Goal: Task Accomplishment & Management: Use online tool/utility

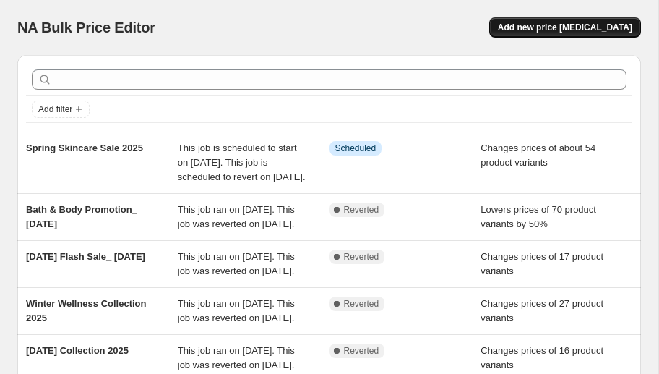
click at [589, 27] on span "Add new price [MEDICAL_DATA]" at bounding box center [565, 28] width 134 height 12
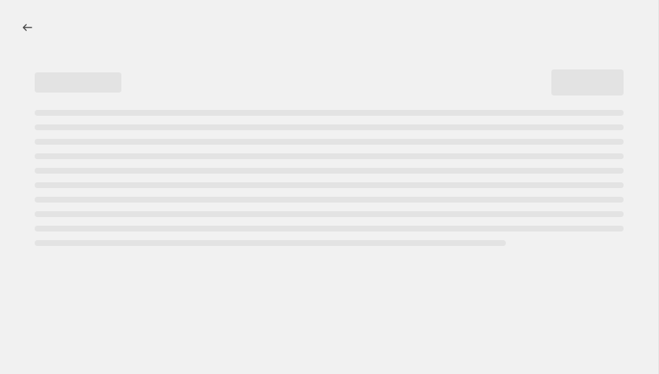
select select "percentage"
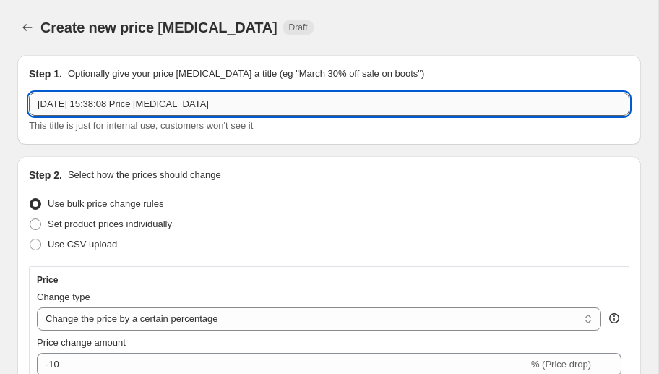
drag, startPoint x: 194, startPoint y: 108, endPoint x: 228, endPoint y: 101, distance: 34.7
click at [194, 108] on input "[DATE] 15:38:08 Price [MEDICAL_DATA]" at bounding box center [329, 104] width 601 height 23
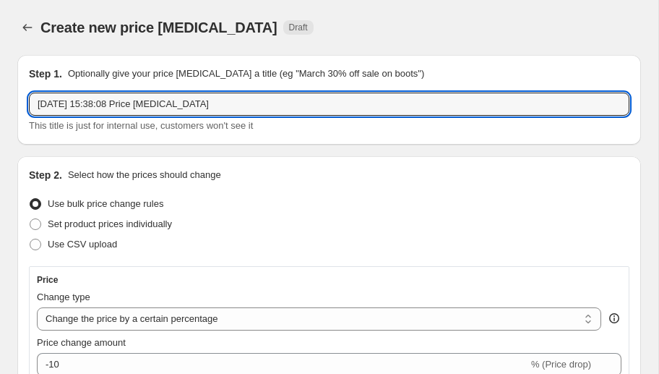
drag, startPoint x: 237, startPoint y: 100, endPoint x: 1, endPoint y: 100, distance: 236.4
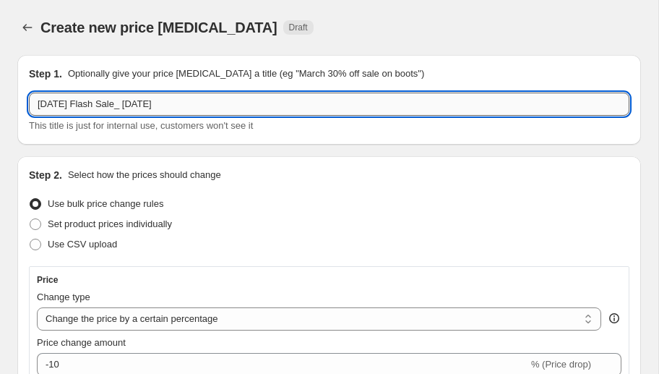
click at [131, 104] on input "[DATE] Flash Sale_ [DATE]" at bounding box center [329, 104] width 601 height 23
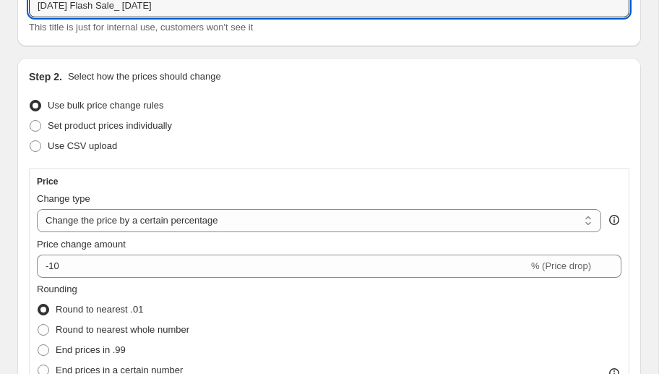
scroll to position [129, 0]
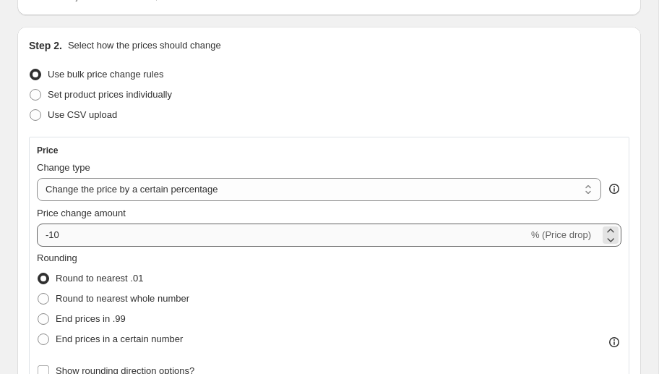
type input "[DATE] Flash Sale_ [DATE]"
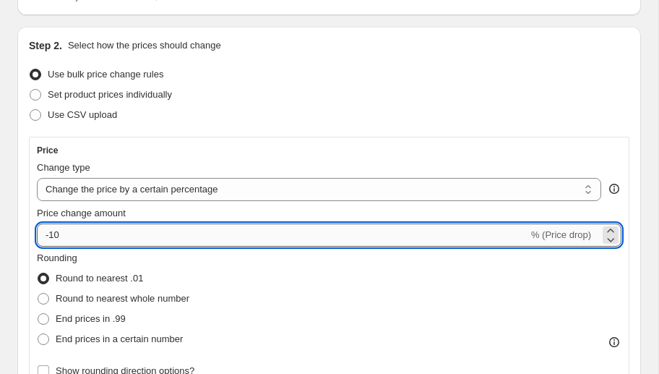
click at [93, 237] on input "-10" at bounding box center [283, 234] width 492 height 23
type input "-1"
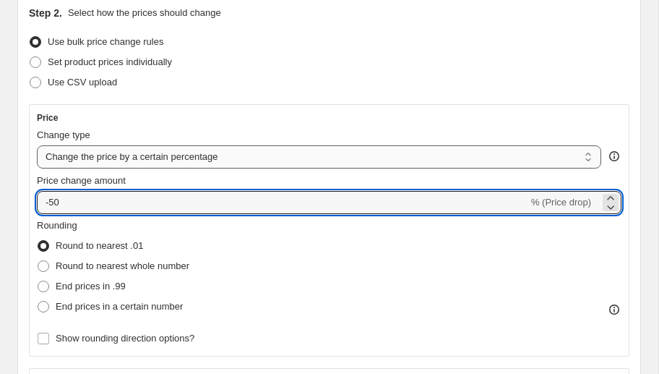
scroll to position [161, 0]
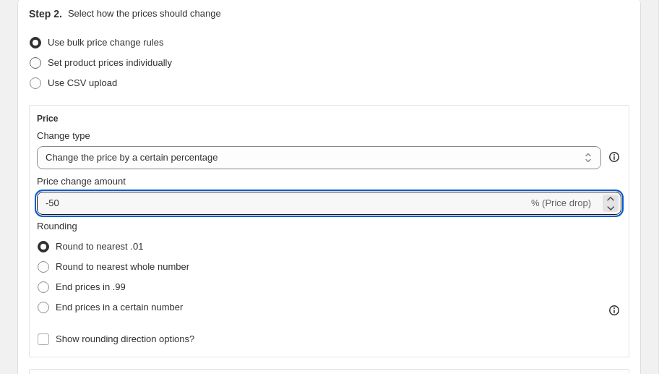
type input "-50"
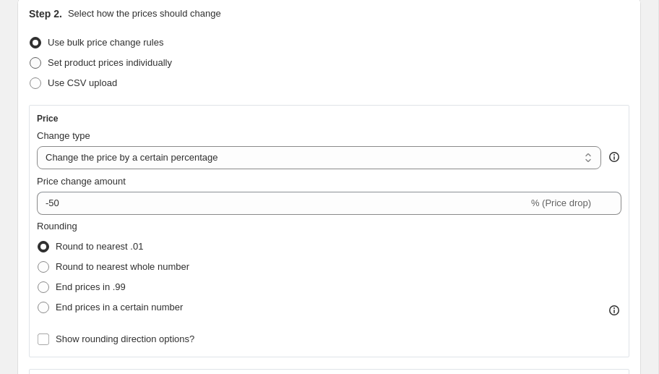
click at [35, 64] on span at bounding box center [36, 63] width 12 height 12
click at [30, 58] on input "Set product prices individually" at bounding box center [30, 57] width 1 height 1
radio input "true"
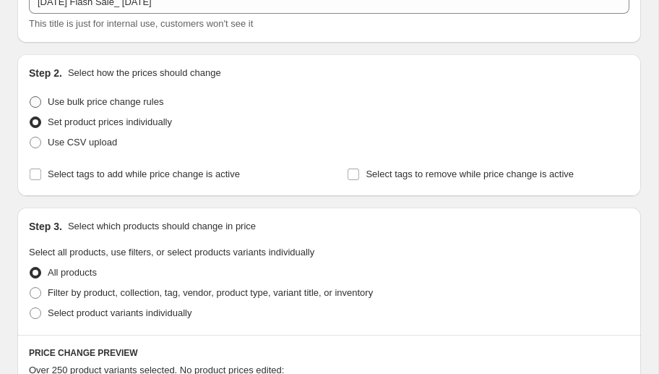
scroll to position [101, 0]
click at [39, 102] on span at bounding box center [36, 103] width 12 height 12
click at [30, 98] on input "Use bulk price change rules" at bounding box center [30, 97] width 1 height 1
radio input "true"
select select "percentage"
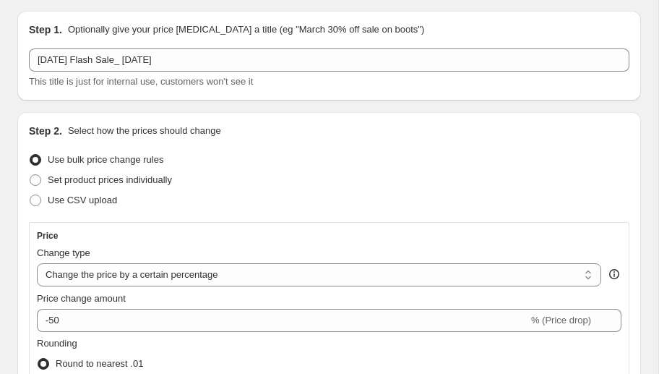
scroll to position [67, 0]
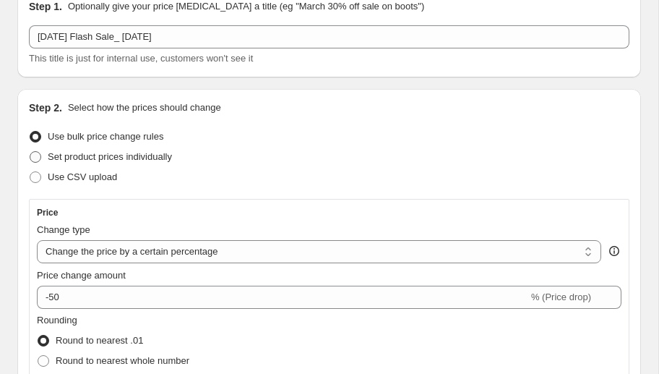
click at [38, 157] on span at bounding box center [36, 157] width 12 height 12
click at [30, 152] on input "Set product prices individually" at bounding box center [30, 151] width 1 height 1
radio input "true"
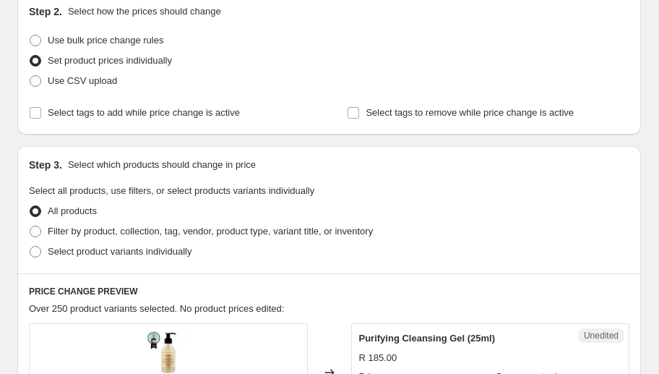
scroll to position [167, 0]
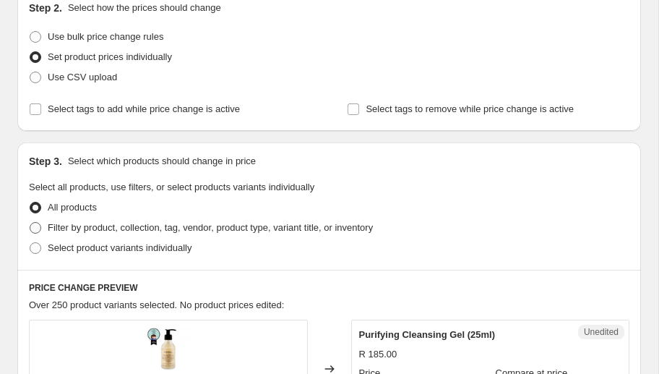
click at [33, 226] on span at bounding box center [36, 228] width 12 height 12
click at [30, 223] on input "Filter by product, collection, tag, vendor, product type, variant title, or inv…" at bounding box center [30, 222] width 1 height 1
radio input "true"
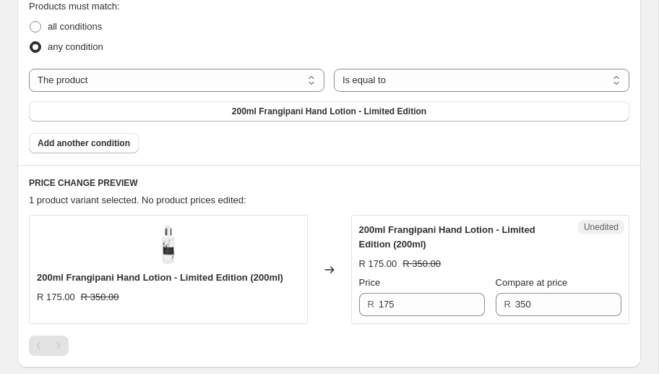
scroll to position [462, 0]
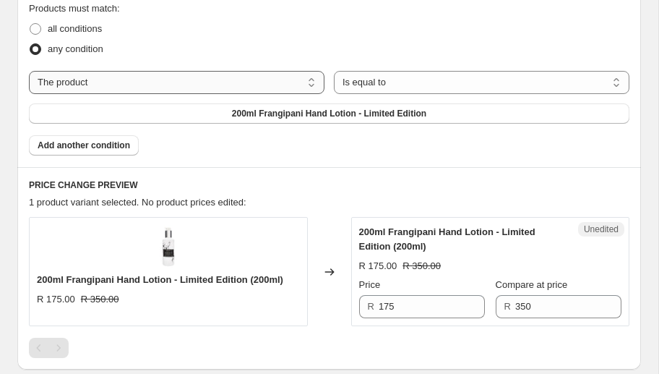
click at [253, 76] on select "The product The product's collection The product's tag The product's vendor The…" at bounding box center [177, 82] width 296 height 23
select select "tag"
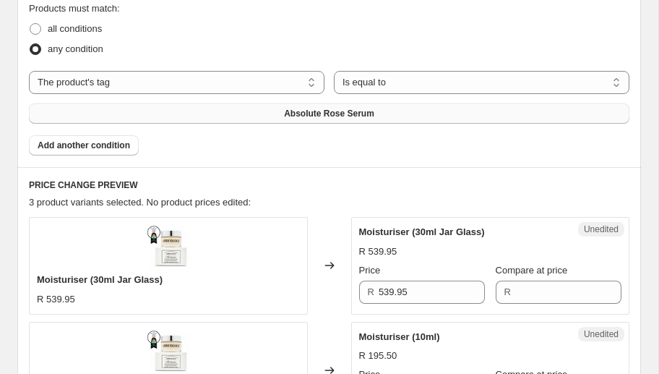
click at [374, 111] on button "Absolute Rose Serum" at bounding box center [329, 113] width 601 height 20
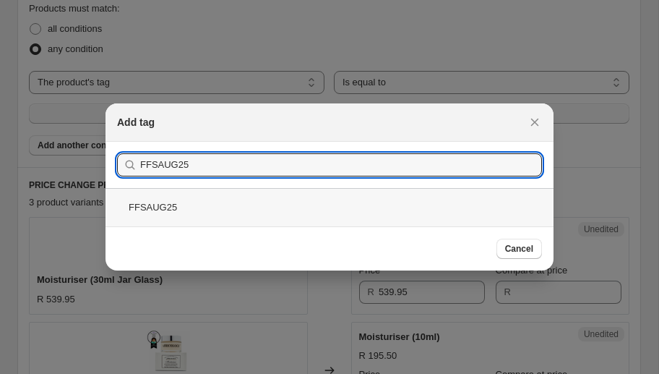
type input "FFSAUG25"
click at [176, 207] on div "FFSAUG25" at bounding box center [330, 207] width 448 height 38
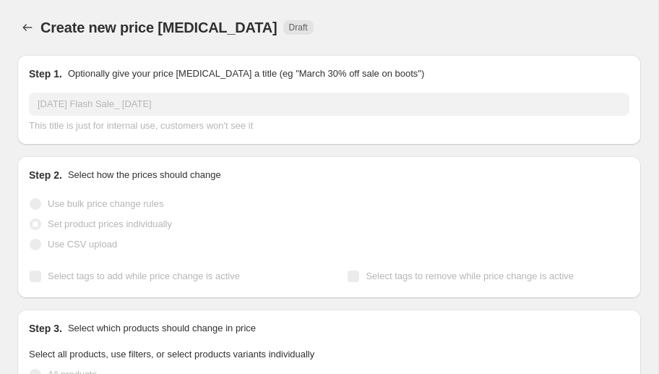
scroll to position [462, 0]
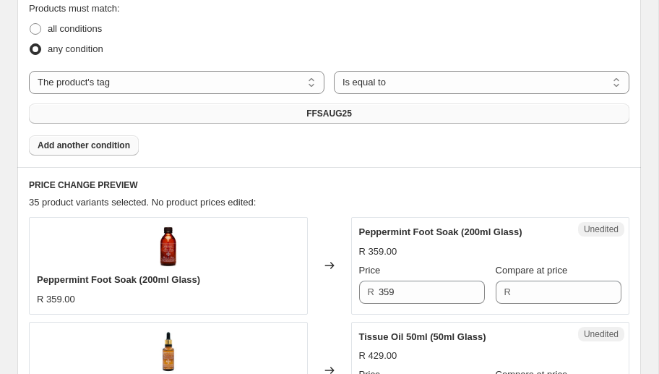
click at [115, 140] on span "Add another condition" at bounding box center [84, 146] width 93 height 12
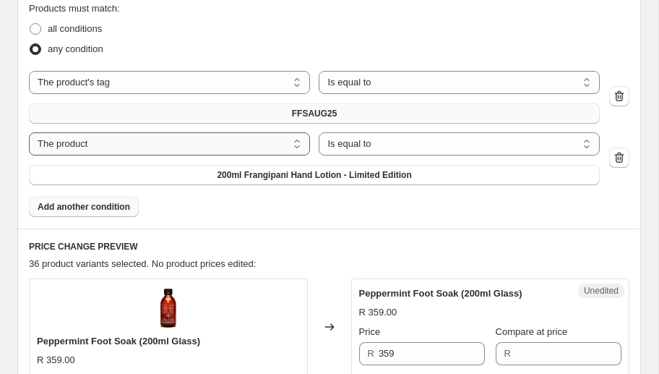
click at [245, 141] on select "The product The product's collection The product's tag The product's vendor The…" at bounding box center [169, 143] width 281 height 23
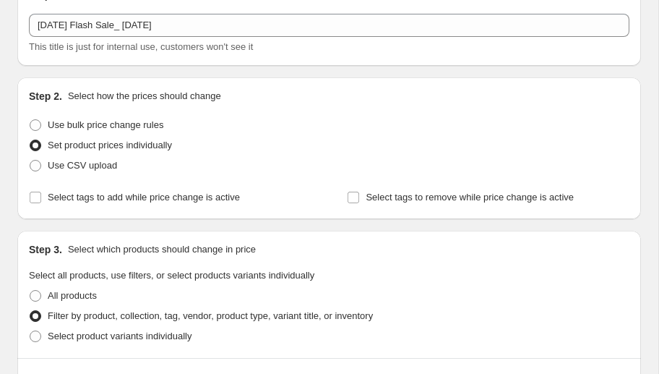
scroll to position [0, 0]
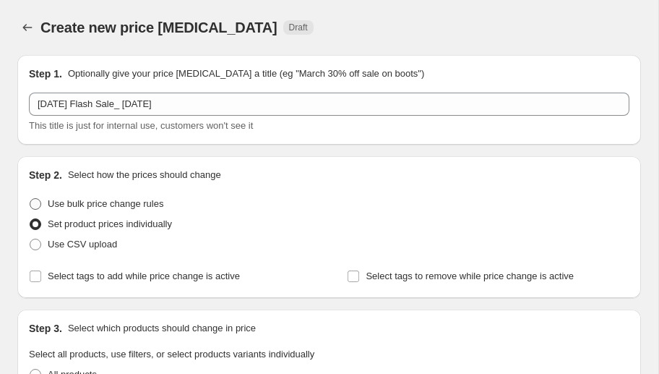
click at [36, 204] on span at bounding box center [36, 204] width 12 height 12
click at [30, 199] on input "Use bulk price change rules" at bounding box center [30, 198] width 1 height 1
radio input "true"
select select "percentage"
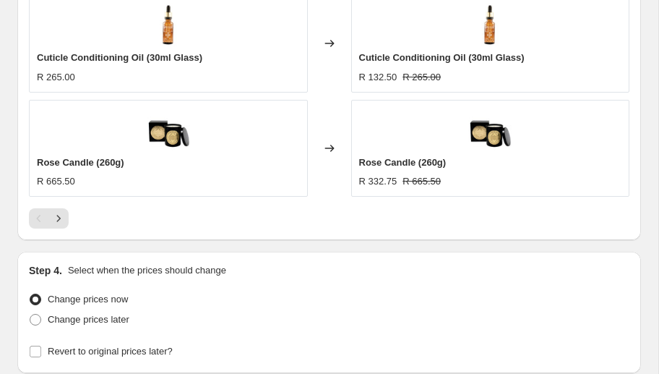
scroll to position [1573, 0]
click at [58, 213] on icon "Next" at bounding box center [58, 218] width 14 height 14
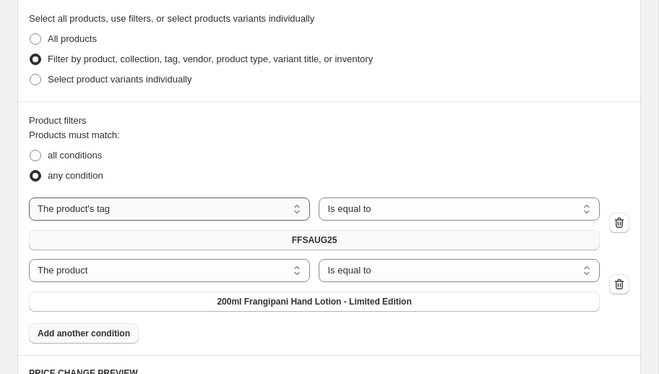
scroll to position [851, 0]
click at [623, 286] on icon "button" at bounding box center [619, 283] width 14 height 14
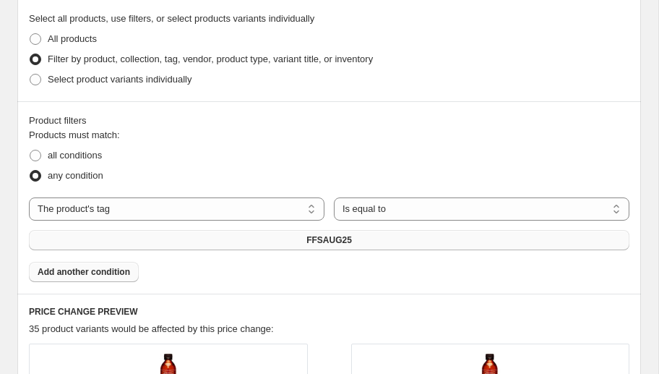
scroll to position [850, 0]
click at [191, 82] on span "Select product variants individually" at bounding box center [120, 79] width 144 height 11
click at [30, 74] on input "Select product variants individually" at bounding box center [30, 74] width 1 height 1
radio input "true"
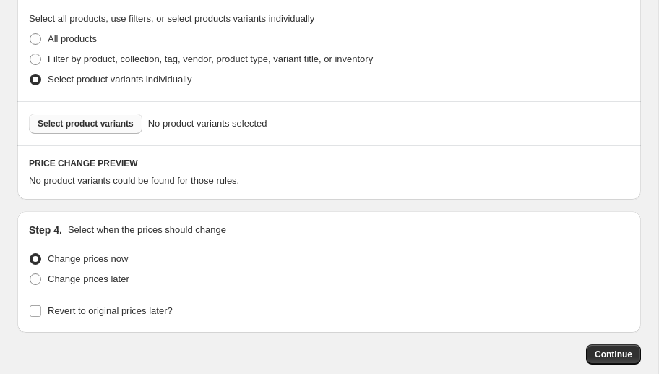
click at [108, 122] on span "Select product variants" at bounding box center [86, 124] width 96 height 12
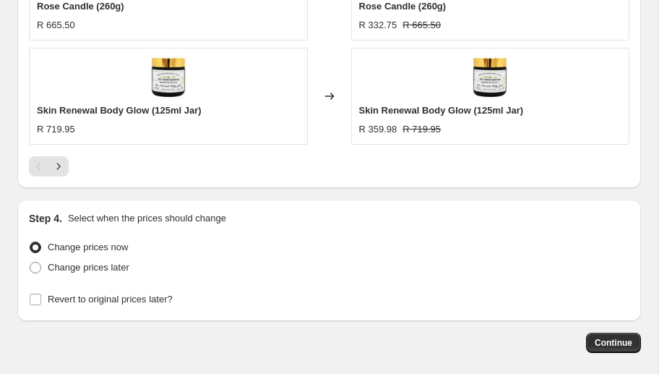
scroll to position [1403, 0]
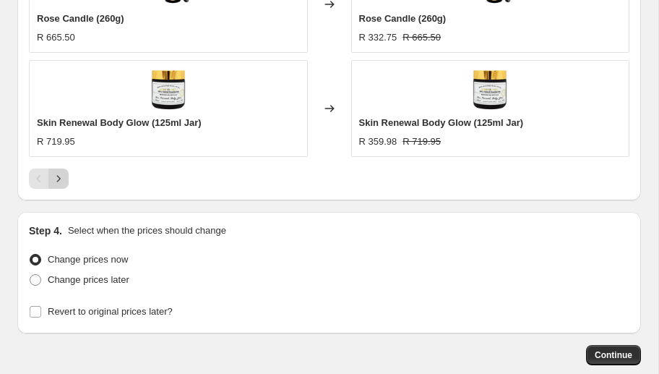
click at [61, 177] on icon "Next" at bounding box center [58, 178] width 14 height 14
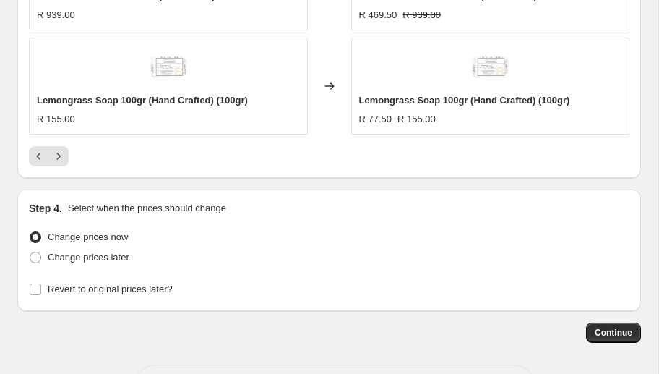
scroll to position [1479, 0]
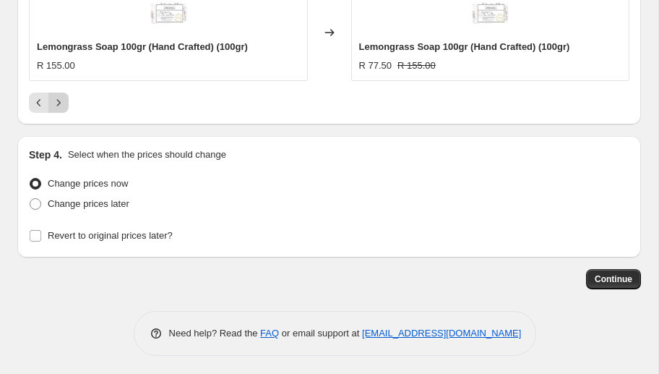
click at [59, 100] on icon "Next" at bounding box center [59, 103] width 4 height 7
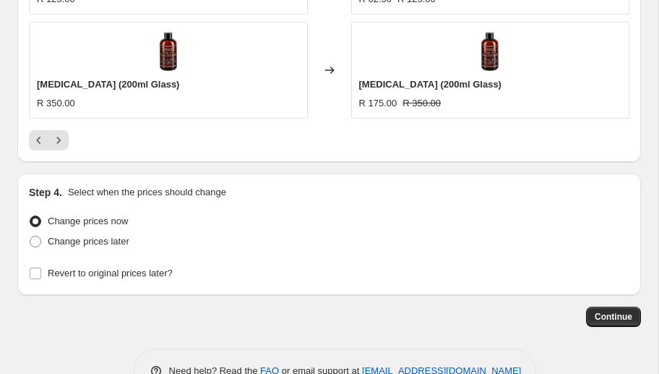
scroll to position [1444, 0]
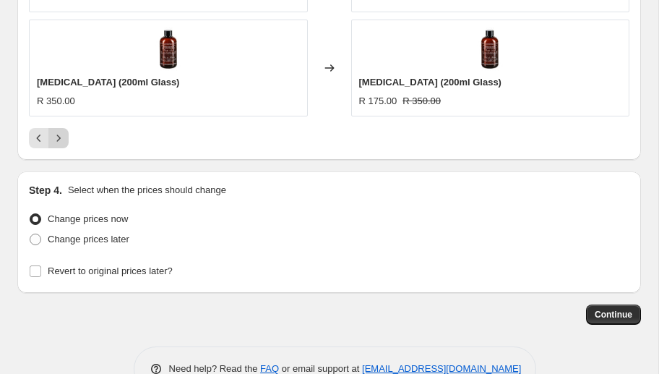
click at [57, 137] on icon "Next" at bounding box center [58, 138] width 14 height 14
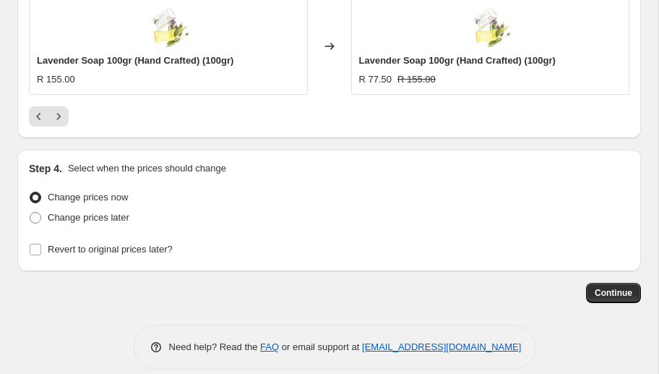
scroll to position [1479, 0]
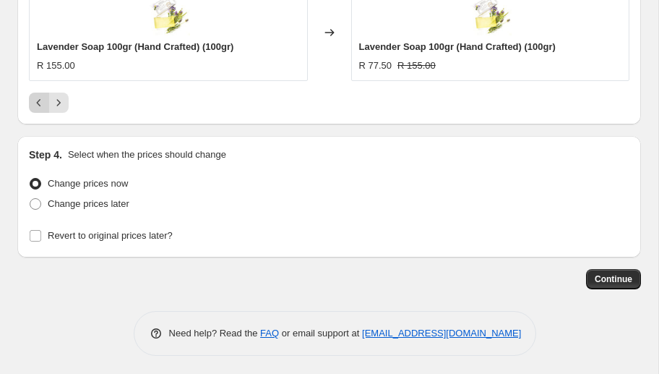
click at [41, 103] on icon "Previous" at bounding box center [39, 102] width 14 height 14
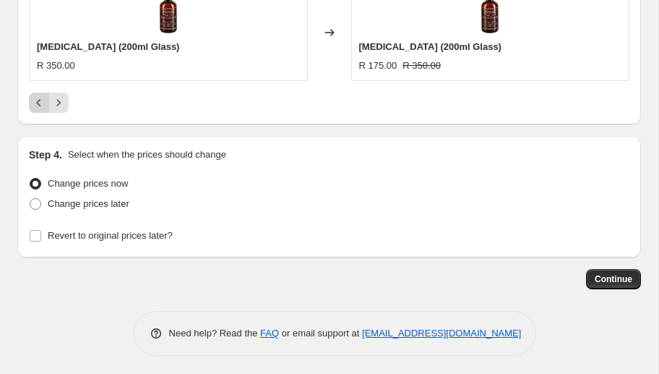
click at [30, 99] on button "Previous" at bounding box center [39, 103] width 20 height 20
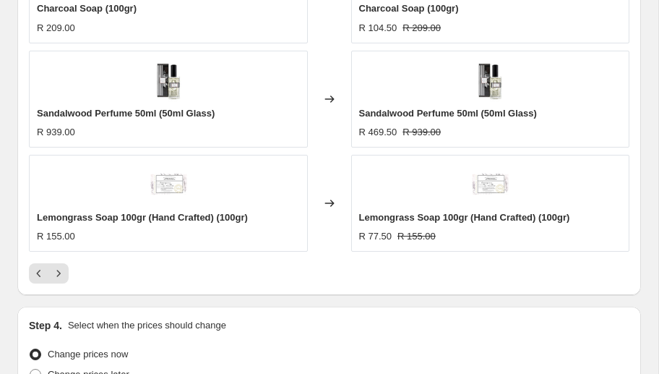
scroll to position [1314, 0]
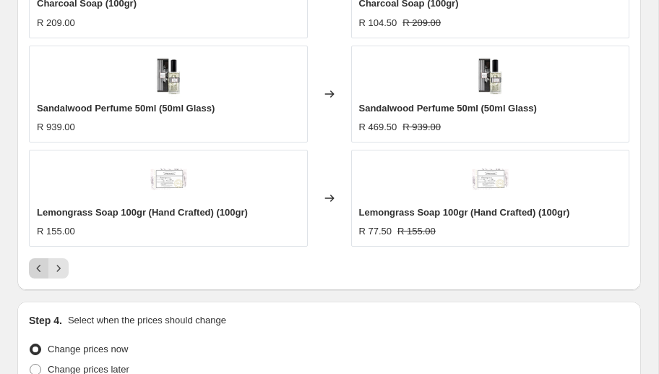
click at [29, 267] on button "Previous" at bounding box center [39, 268] width 20 height 20
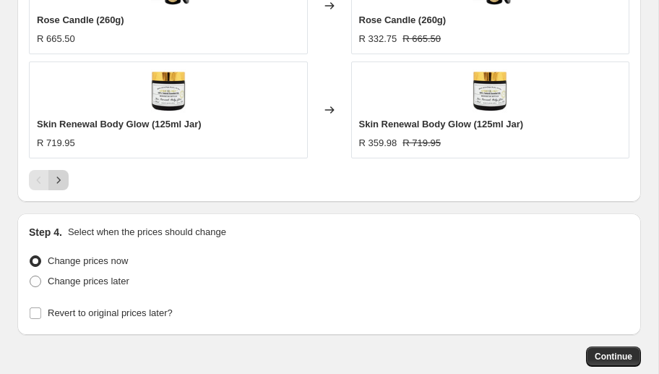
scroll to position [1406, 0]
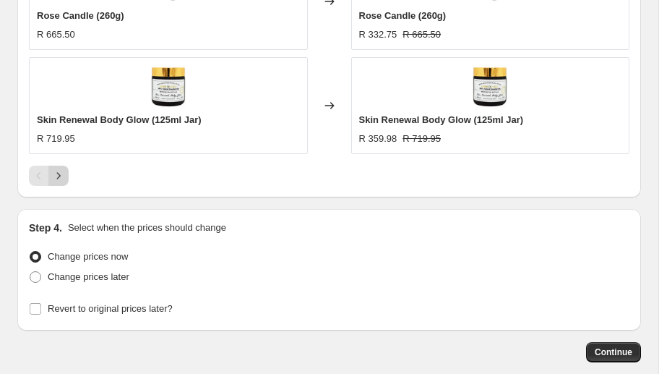
click at [61, 169] on icon "Next" at bounding box center [58, 175] width 14 height 14
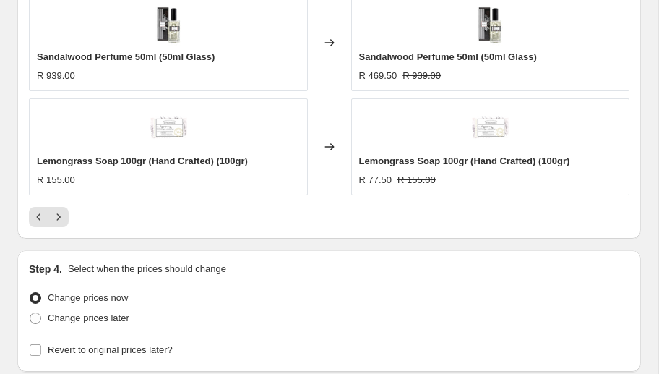
scroll to position [1366, 0]
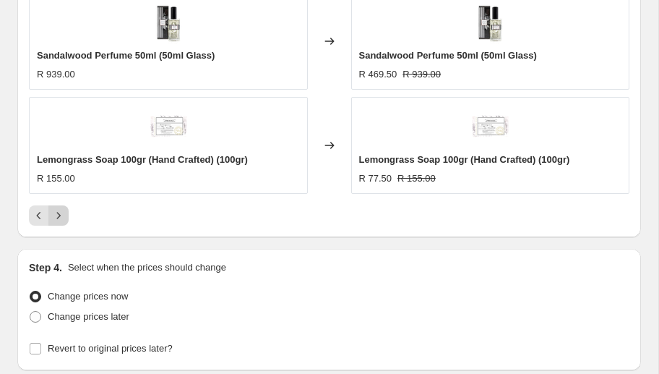
click at [58, 208] on icon "Next" at bounding box center [58, 215] width 14 height 14
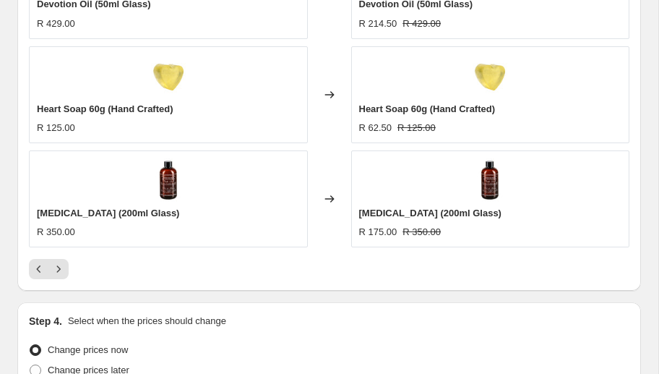
scroll to position [1339, 0]
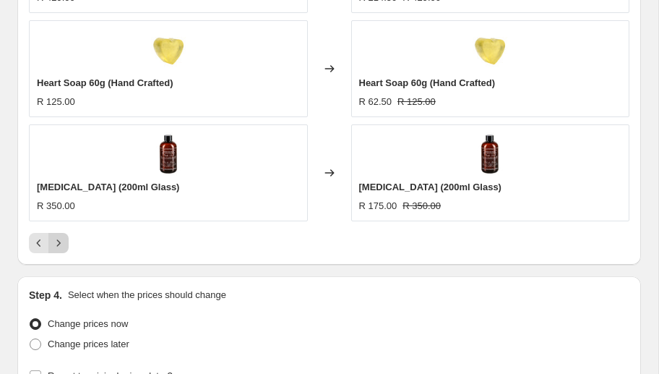
click at [62, 240] on icon "Next" at bounding box center [58, 243] width 14 height 14
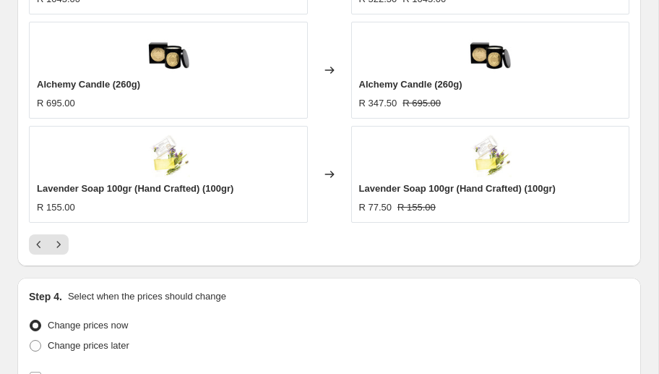
scroll to position [1340, 0]
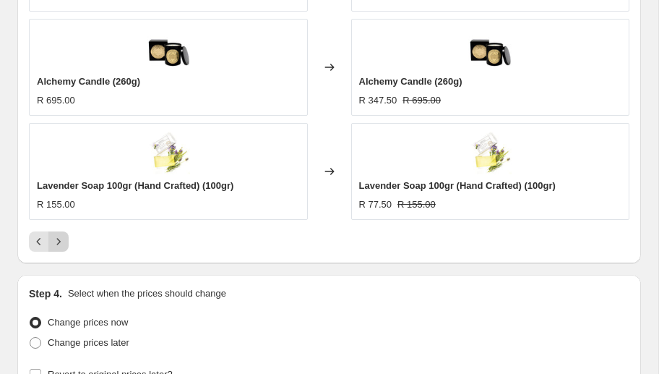
click at [56, 241] on icon "Next" at bounding box center [58, 241] width 14 height 14
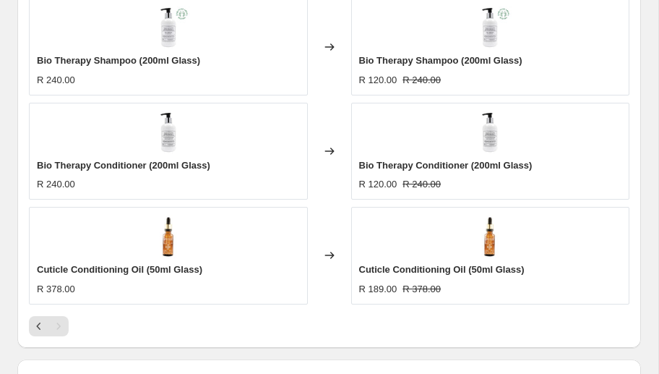
scroll to position [1118, 0]
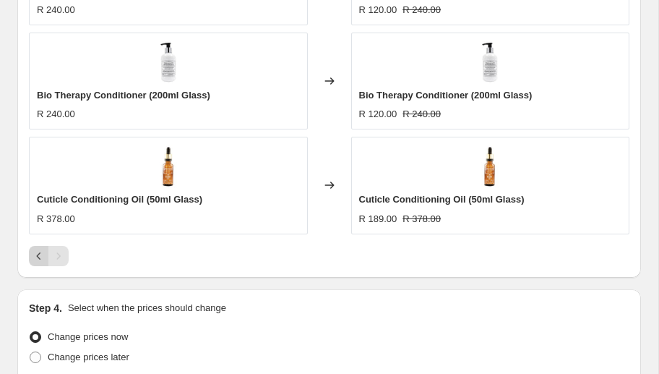
click at [31, 251] on button "Previous" at bounding box center [39, 256] width 20 height 20
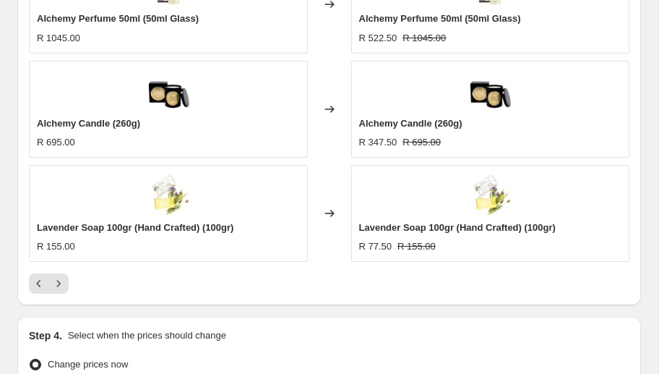
scroll to position [1479, 0]
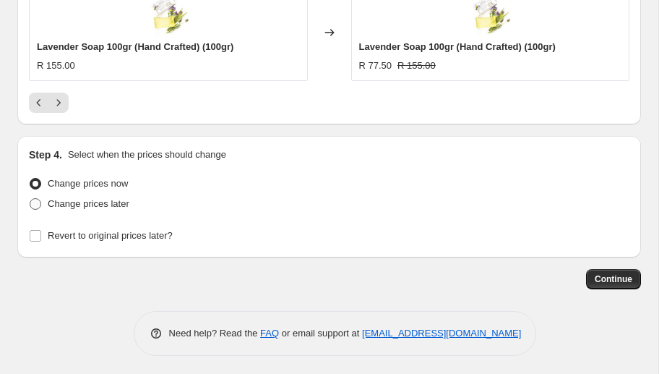
click at [39, 202] on span at bounding box center [36, 204] width 12 height 12
click at [30, 199] on input "Change prices later" at bounding box center [30, 198] width 1 height 1
radio input "true"
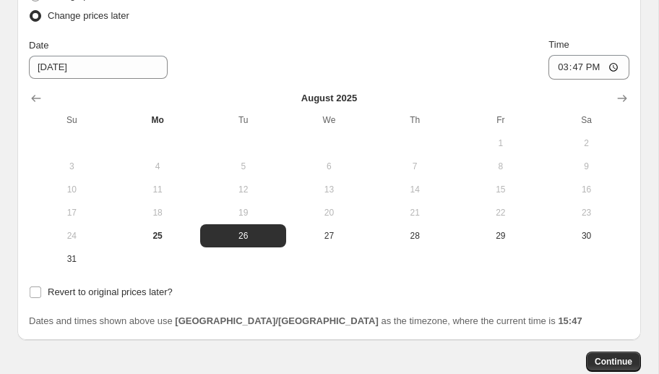
scroll to position [1677, 0]
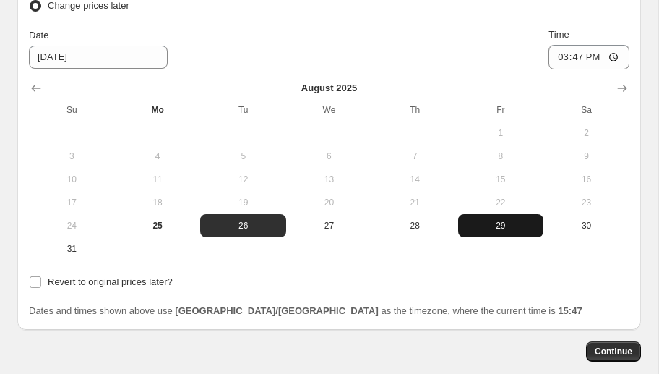
click at [497, 226] on span "29" at bounding box center [501, 226] width 74 height 12
type input "[DATE]"
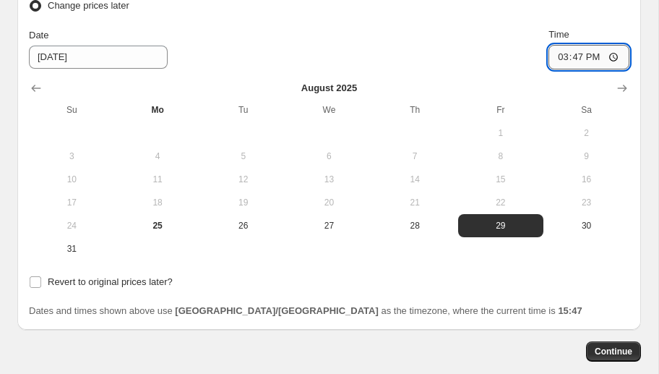
click at [578, 49] on input "15:47" at bounding box center [589, 57] width 81 height 25
click at [594, 56] on input "00:47" at bounding box center [589, 57] width 81 height 25
type input "00:00"
click at [38, 278] on input "Revert to original prices later?" at bounding box center [36, 282] width 12 height 12
checkbox input "true"
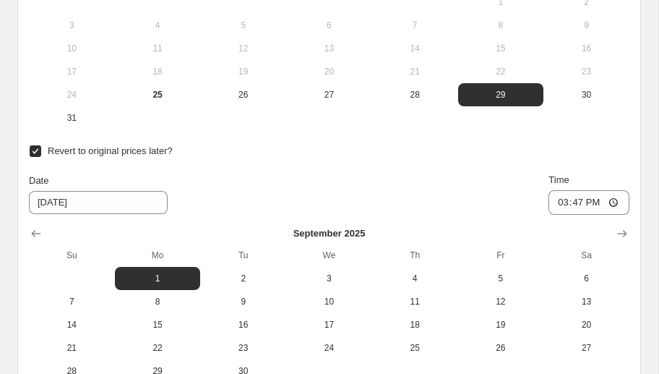
scroll to position [1806, 0]
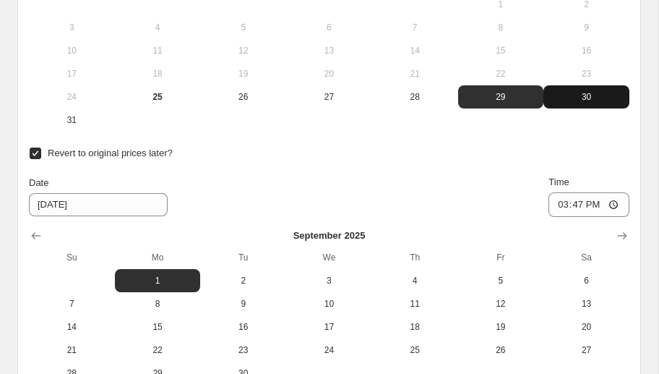
click at [576, 96] on span "30" at bounding box center [586, 97] width 74 height 12
type input "[DATE]"
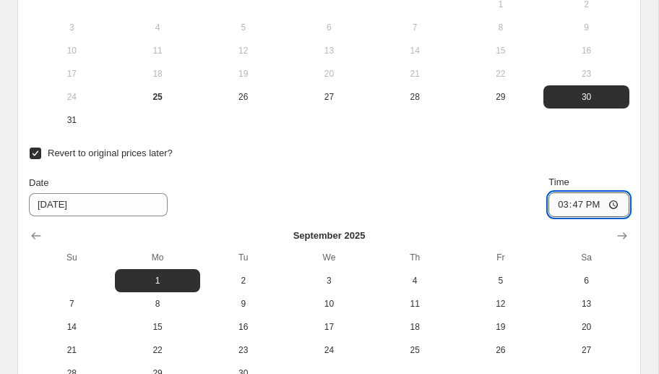
click at [575, 204] on input "15:47" at bounding box center [589, 204] width 81 height 25
type input "02:00"
click at [633, 158] on div "Step 4. Select when the prices should change Change prices now Change prices la…" at bounding box center [329, 115] width 624 height 613
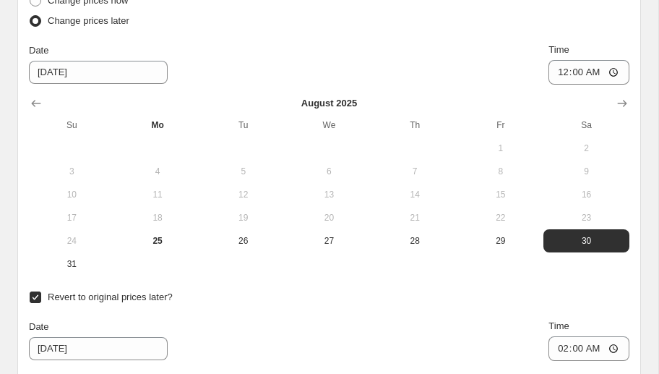
scroll to position [1656, 0]
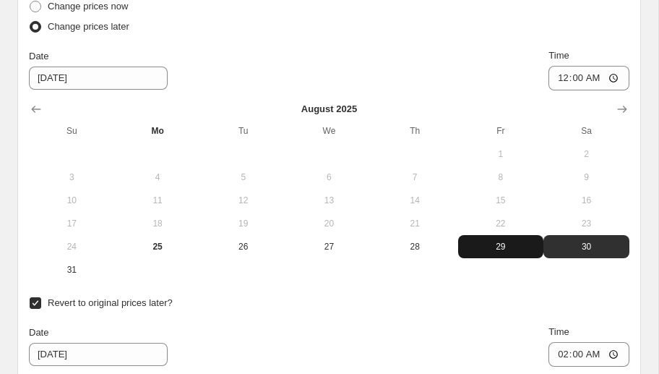
click at [507, 241] on span "29" at bounding box center [501, 247] width 74 height 12
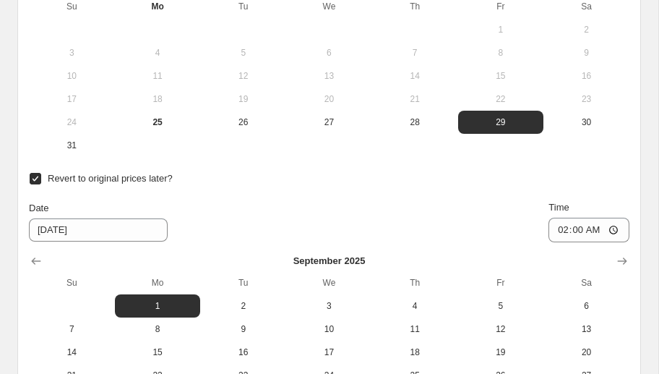
scroll to position [1781, 0]
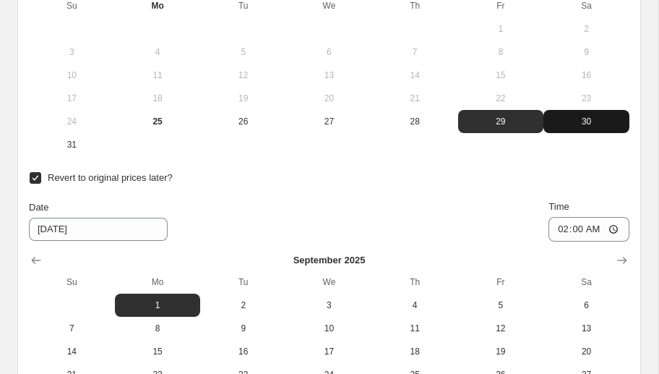
click at [590, 121] on span "30" at bounding box center [586, 122] width 74 height 12
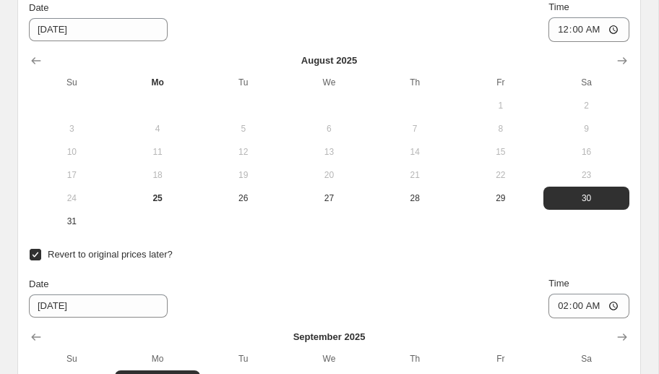
scroll to position [1702, 0]
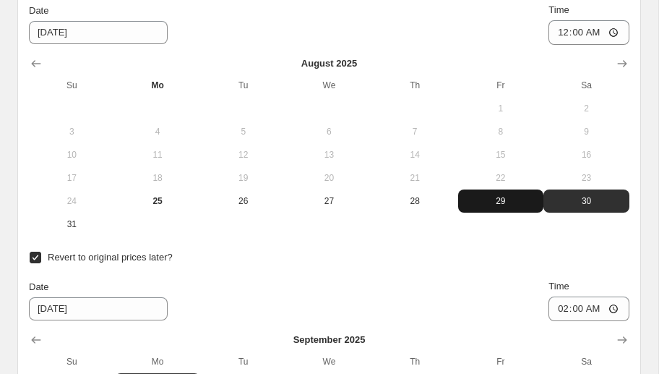
click at [501, 199] on span "29" at bounding box center [501, 201] width 74 height 12
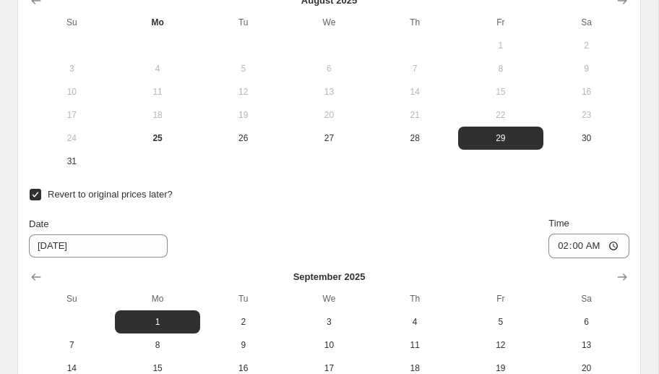
scroll to position [1765, 0]
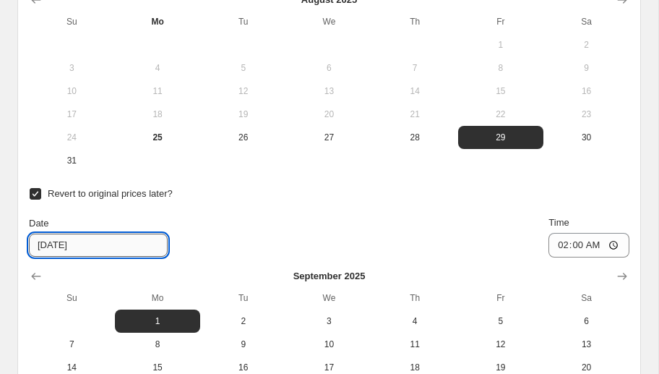
click at [50, 244] on input "[DATE]" at bounding box center [98, 245] width 139 height 23
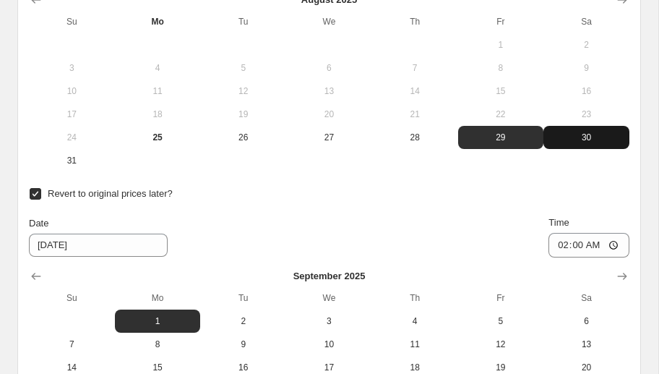
click at [588, 128] on button "30" at bounding box center [587, 137] width 86 height 23
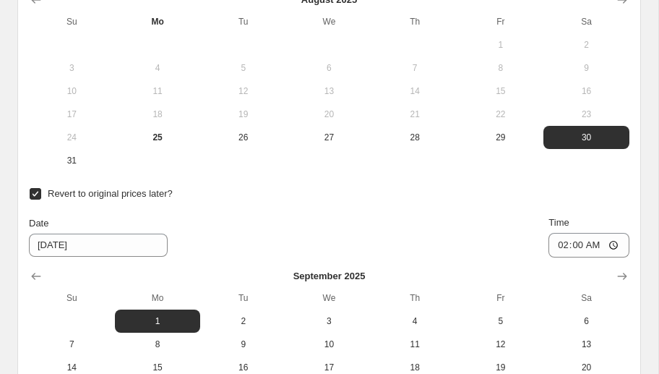
drag, startPoint x: 513, startPoint y: 132, endPoint x: 474, endPoint y: 162, distance: 49.0
click at [513, 132] on span "29" at bounding box center [501, 138] width 74 height 12
type input "[DATE]"
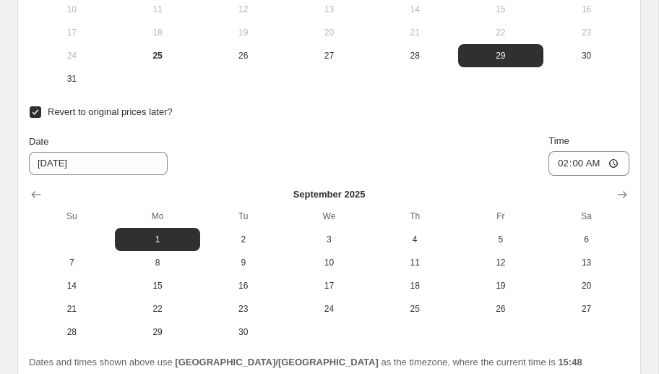
scroll to position [1849, 0]
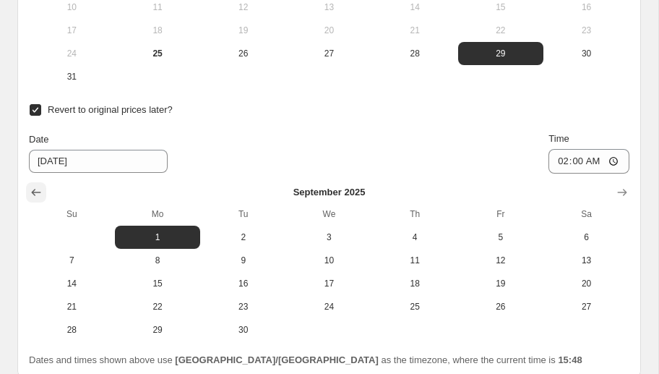
click at [30, 185] on icon "Show previous month, August 2025" at bounding box center [36, 192] width 14 height 14
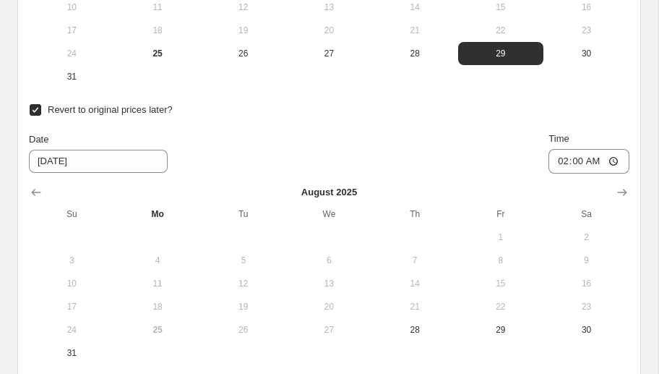
drag, startPoint x: 592, startPoint y: 327, endPoint x: 591, endPoint y: 312, distance: 15.3
click at [592, 327] on span "30" at bounding box center [586, 330] width 74 height 12
type input "[DATE]"
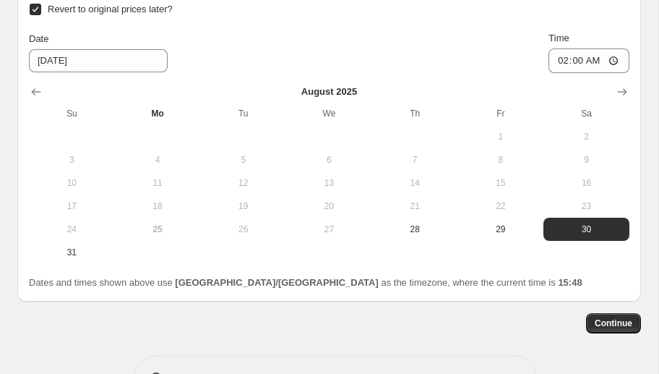
scroll to position [1994, 0]
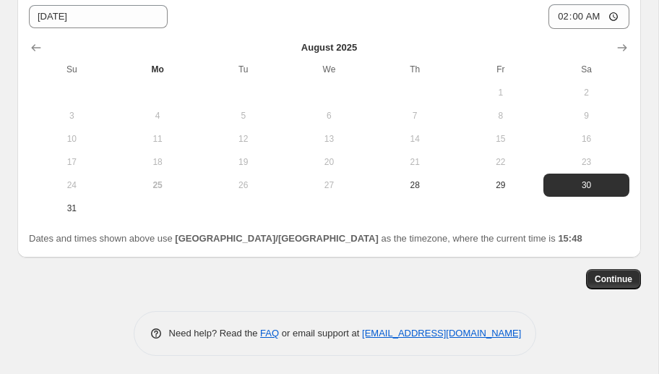
click at [607, 210] on td at bounding box center [587, 208] width 86 height 23
click at [633, 281] on button "Continue" at bounding box center [613, 279] width 55 height 20
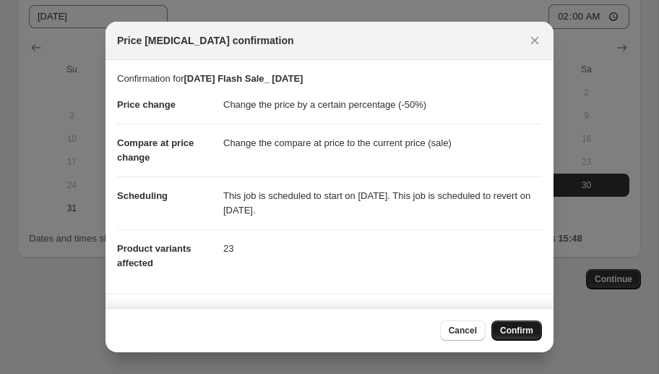
click at [501, 332] on span "Confirm" at bounding box center [516, 331] width 33 height 12
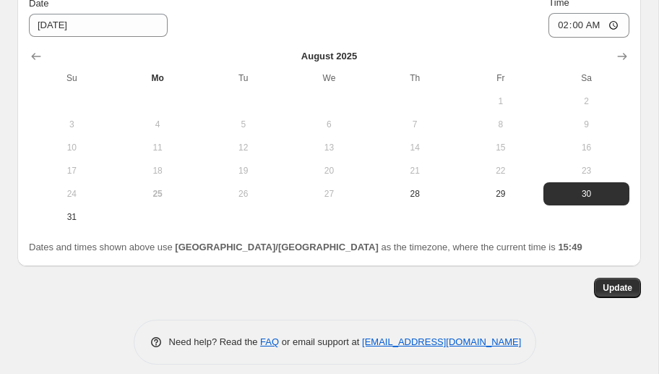
scroll to position [2082, 0]
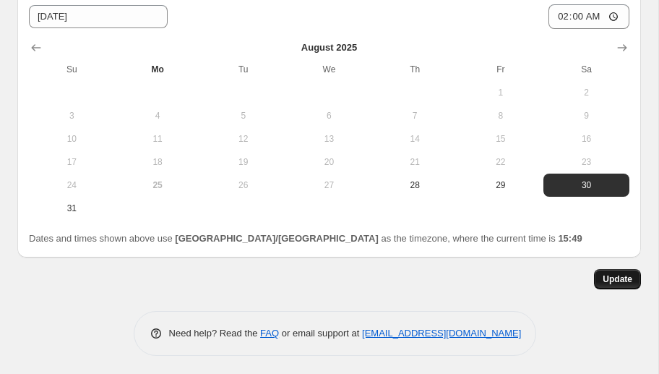
click at [606, 279] on span "Update" at bounding box center [618, 279] width 30 height 12
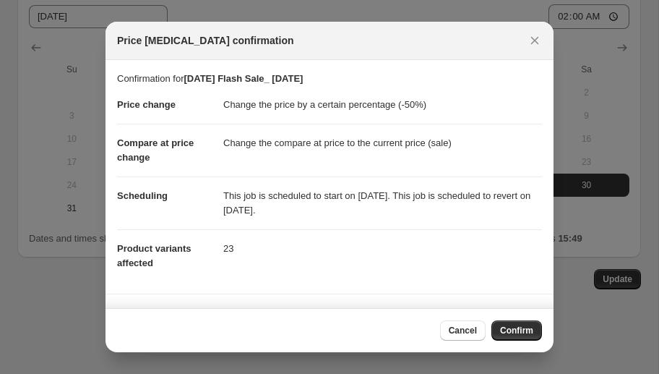
click at [521, 327] on span "Confirm" at bounding box center [516, 331] width 33 height 12
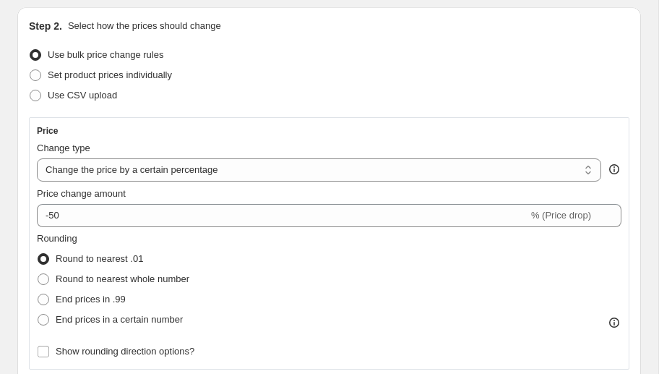
scroll to position [0, 0]
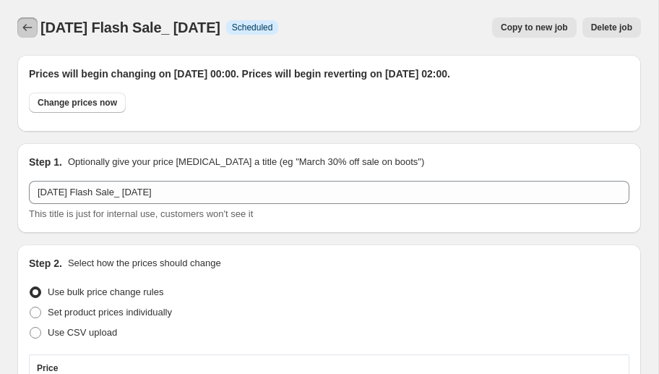
click at [27, 30] on icon "Price change jobs" at bounding box center [27, 27] width 14 height 14
